Goal: Task Accomplishment & Management: Complete application form

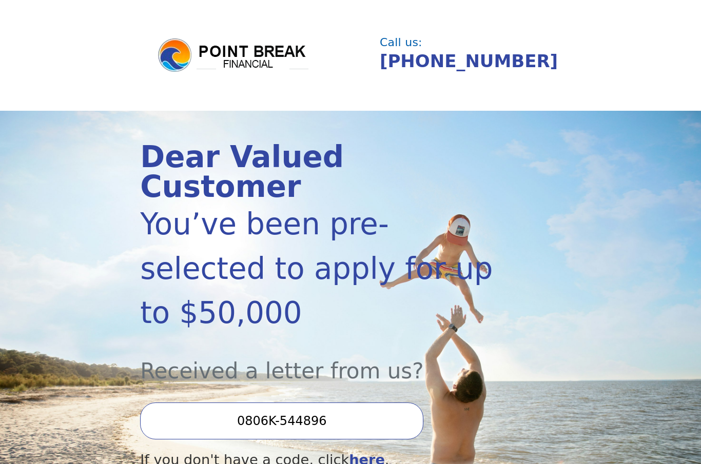
click at [353, 403] on input "0806K-544896" at bounding box center [281, 421] width 283 height 37
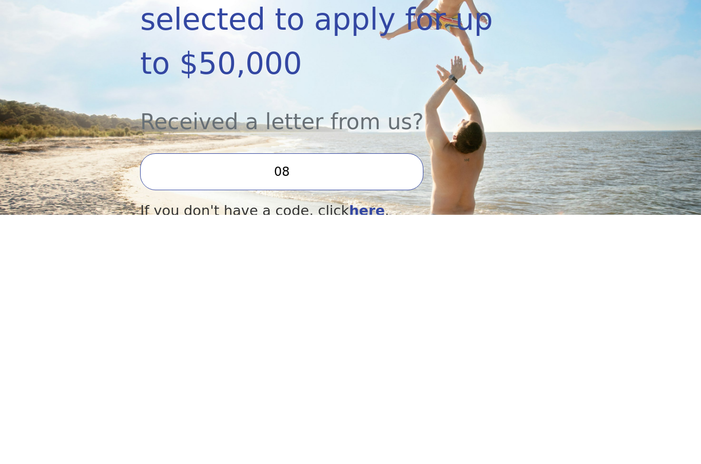
type input "0"
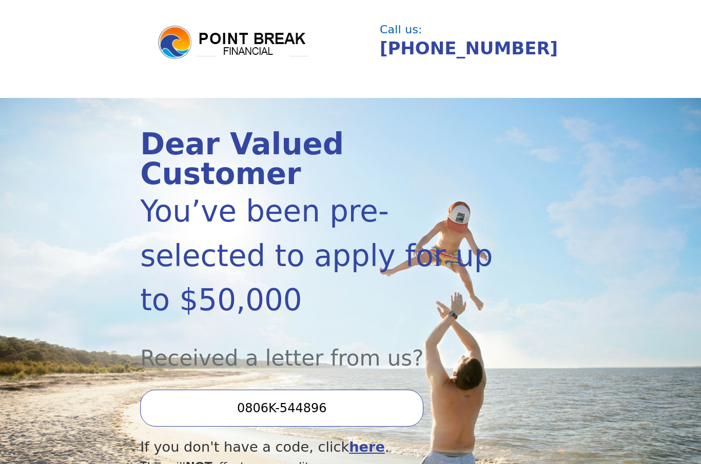
scroll to position [13, 0]
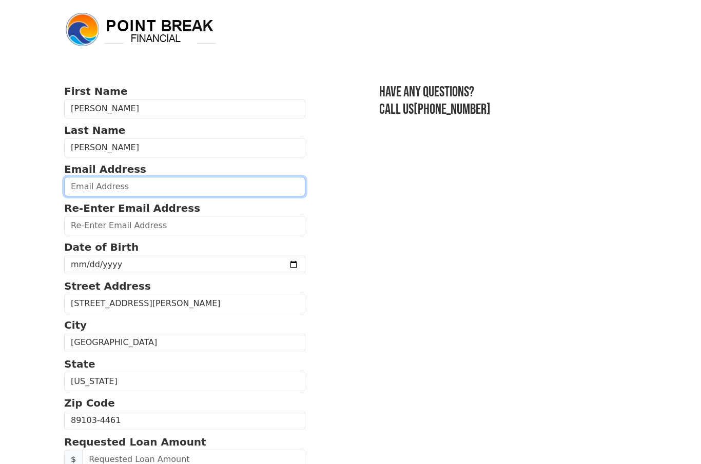
click at [82, 183] on input "email" at bounding box center [184, 187] width 241 height 20
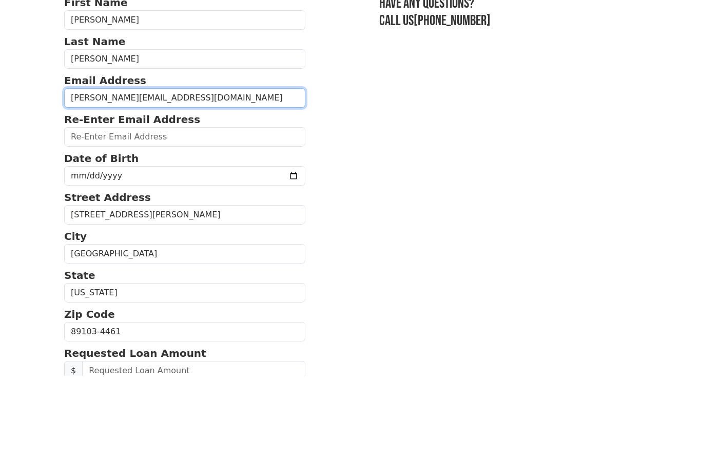
type input "gordon_lida@yahoo.com"
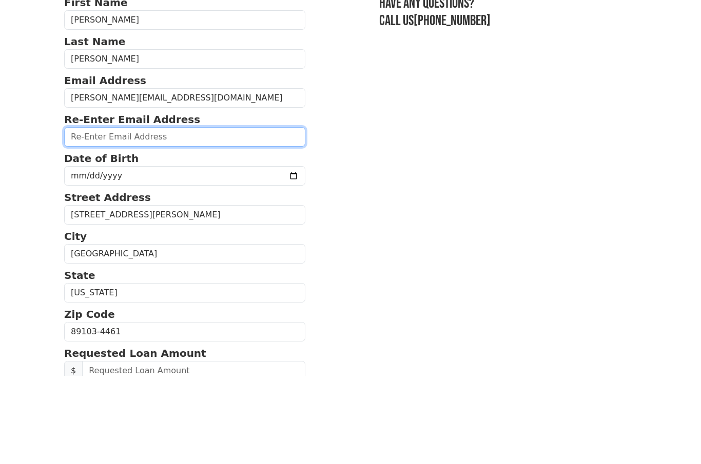
click at [75, 216] on input "email" at bounding box center [184, 226] width 241 height 20
click at [105, 216] on input "gordon_lifa@yahoo.com" at bounding box center [184, 226] width 241 height 20
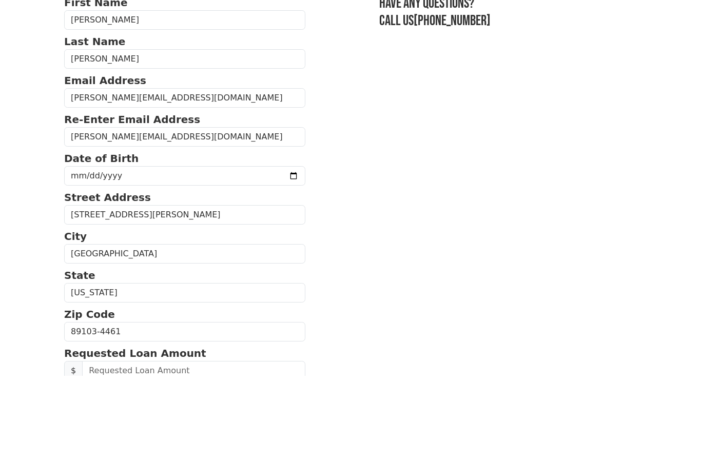
scroll to position [89, 0]
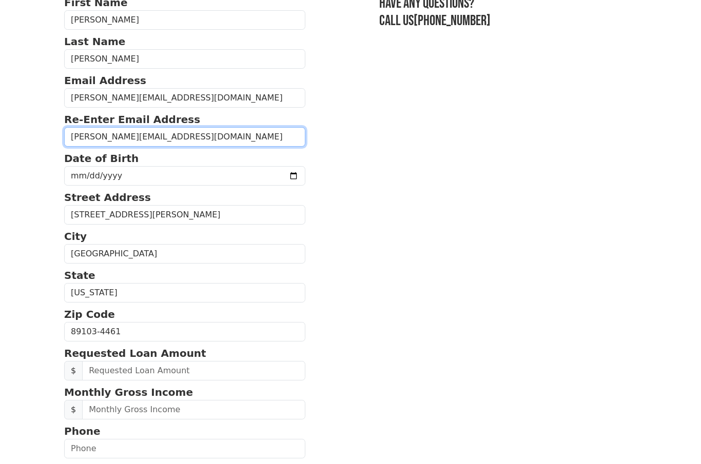
type input "gordon_lida@yahoo.com"
click at [79, 176] on input "date" at bounding box center [184, 176] width 241 height 20
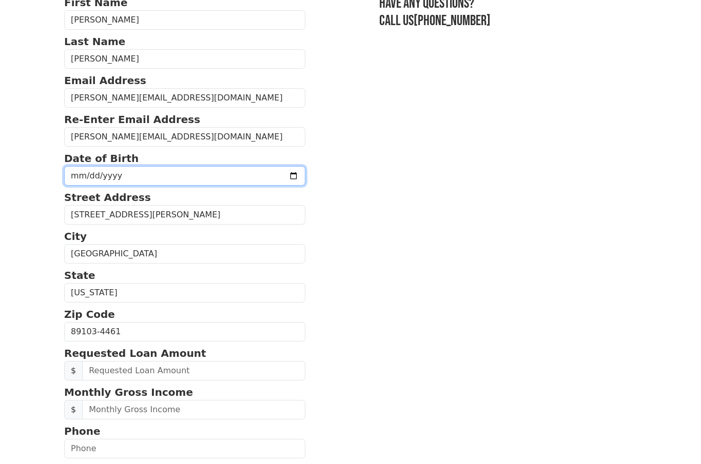
click at [174, 178] on input "1965-09-26" at bounding box center [184, 176] width 241 height 20
type input "1965-09-10"
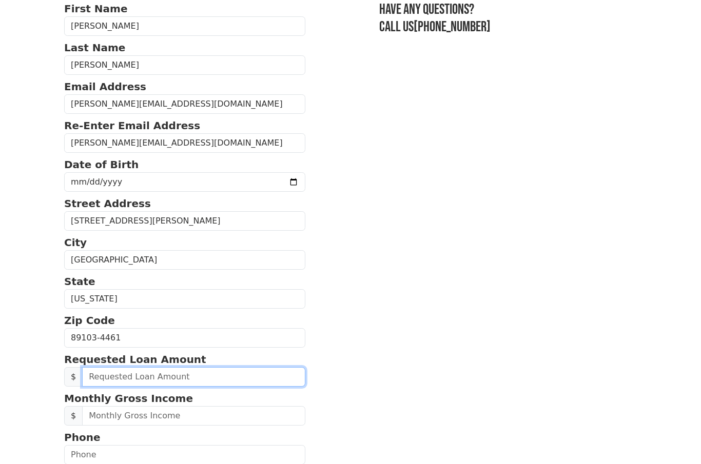
click at [148, 377] on input "text" at bounding box center [193, 377] width 223 height 20
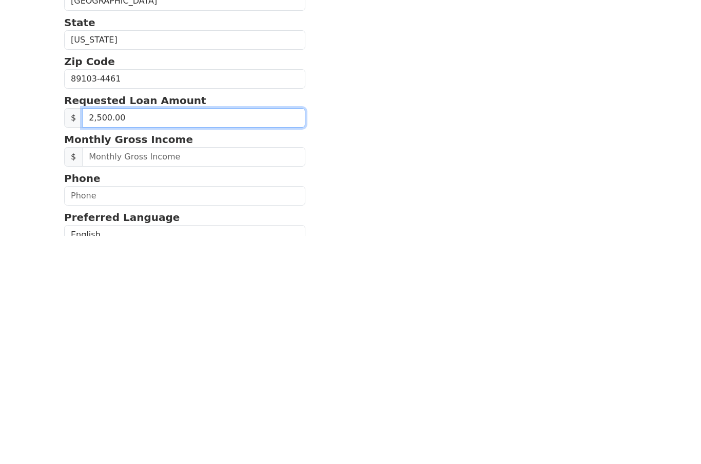
type input "25,000.00"
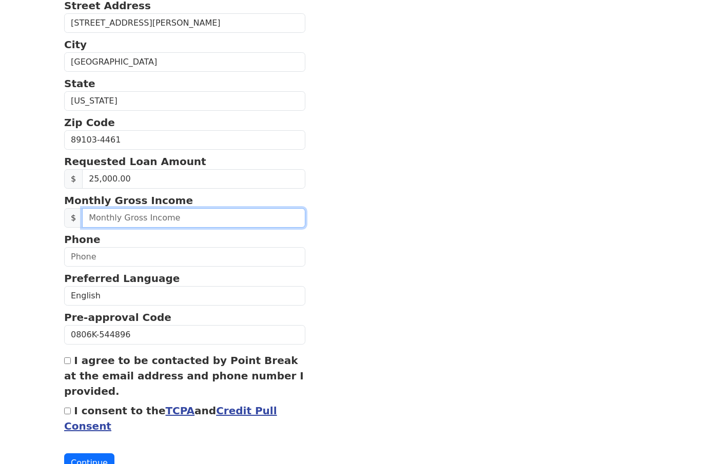
click at [138, 213] on input "text" at bounding box center [193, 218] width 223 height 20
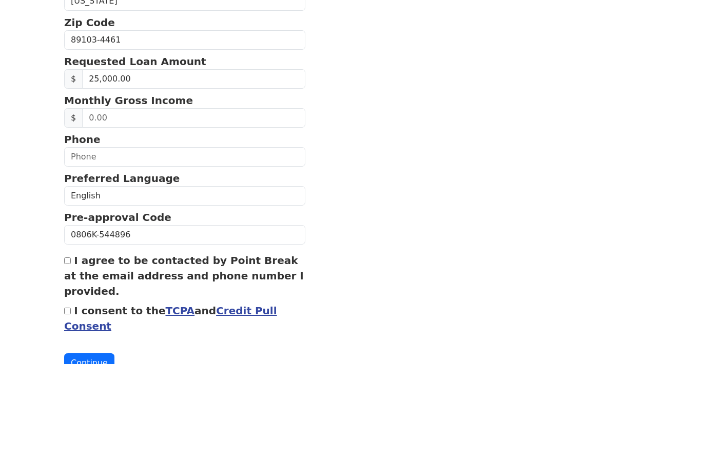
click at [110, 247] on input "text" at bounding box center [184, 257] width 241 height 20
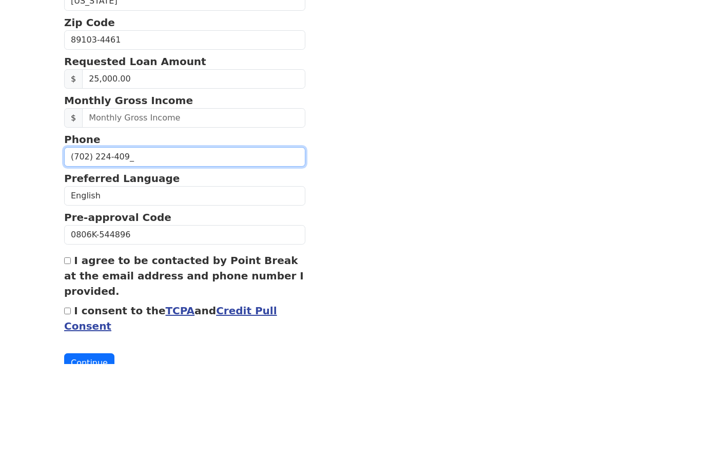
type input "(702) 224-4097"
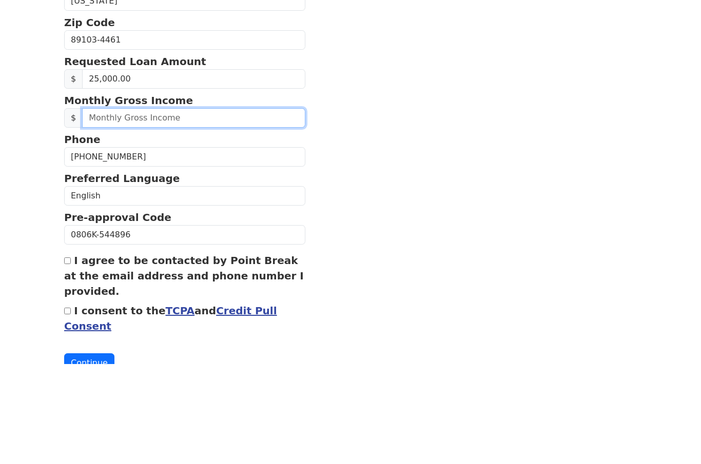
click at [95, 208] on input "text" at bounding box center [193, 218] width 223 height 20
type input "3,300.00"
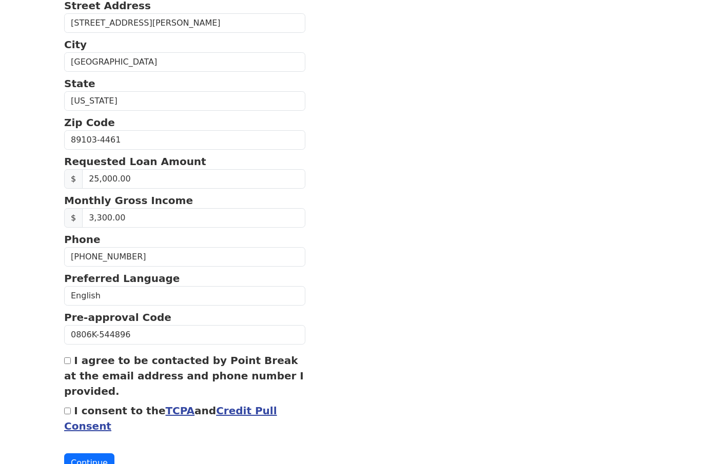
click at [75, 361] on label "I agree to be contacted by Point Break at the email address and phone number I …" at bounding box center [184, 376] width 240 height 43
click at [71, 361] on input "I agree to be contacted by Point Break at the email address and phone number I …" at bounding box center [67, 361] width 7 height 7
checkbox input "true"
click at [64, 412] on input "I consent to the TCPA and Credit Pull Consent" at bounding box center [67, 411] width 7 height 7
checkbox input "true"
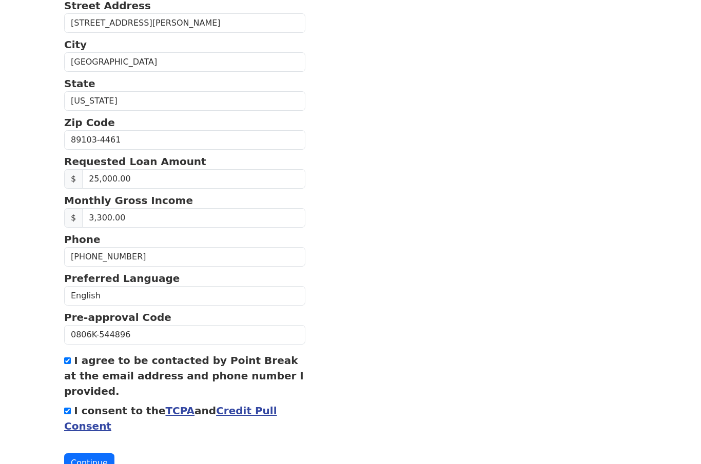
click at [94, 462] on button "Continue" at bounding box center [89, 464] width 50 height 20
